Goal: Obtain resource: Obtain resource

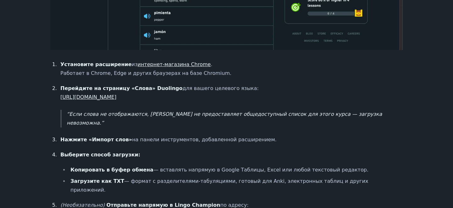
scroll to position [464, 0]
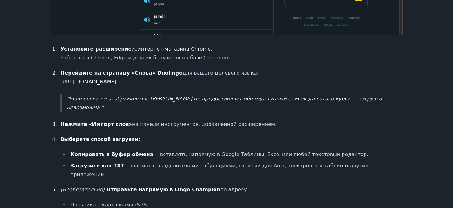
click at [117, 82] on font "[URL][DOMAIN_NAME]" at bounding box center [88, 82] width 56 height 6
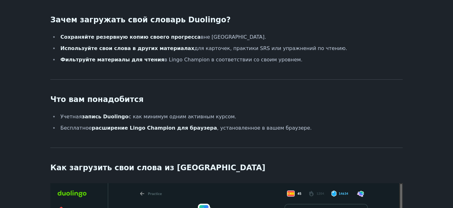
scroll to position [0, 0]
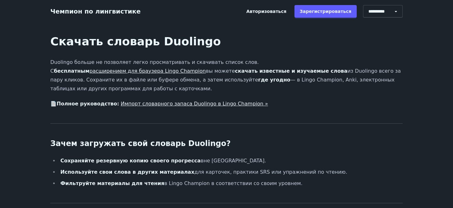
click at [162, 71] on font "расширением для браузера Lingo Champion" at bounding box center [147, 71] width 117 height 6
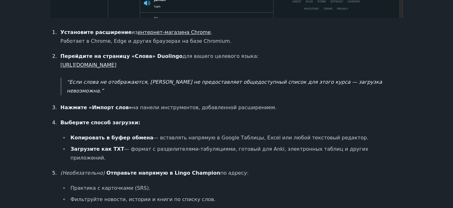
scroll to position [483, 0]
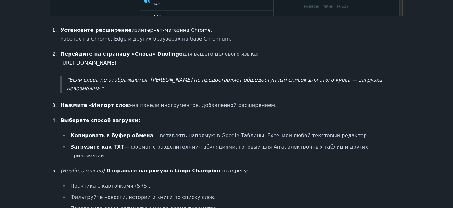
click at [111, 63] on font "[URL][DOMAIN_NAME]" at bounding box center [88, 63] width 56 height 6
